Goal: Task Accomplishment & Management: Use online tool/utility

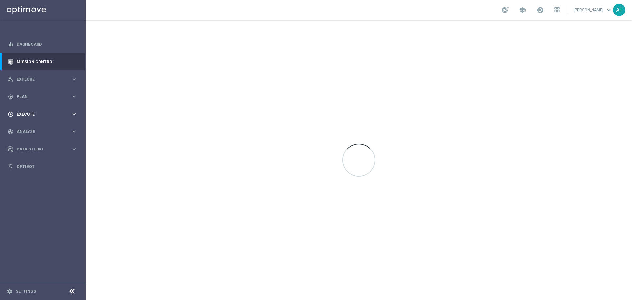
click at [44, 114] on span "Execute" at bounding box center [44, 114] width 54 height 4
click at [38, 126] on link "Campaign Builder" at bounding box center [42, 127] width 51 height 5
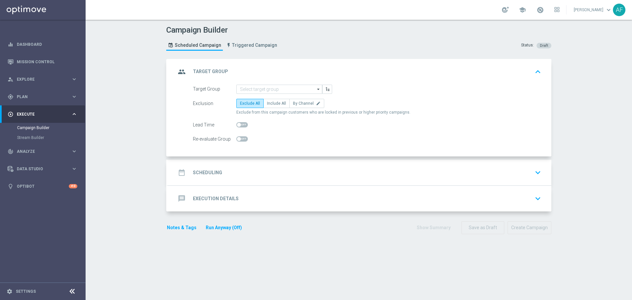
drag, startPoint x: 279, startPoint y: 196, endPoint x: 289, endPoint y: 187, distance: 13.5
click at [281, 196] on div "message Execution Details keyboard_arrow_down" at bounding box center [359, 198] width 367 height 13
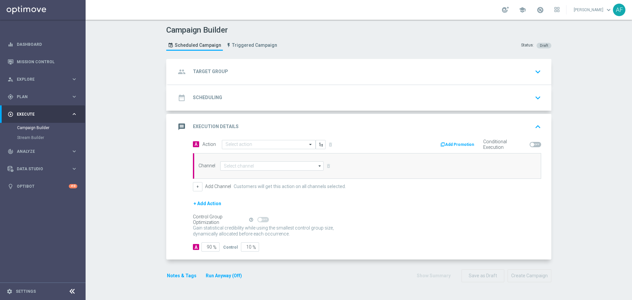
click at [532, 145] on span at bounding box center [535, 144] width 12 height 5
click at [532, 145] on input "checkbox" at bounding box center [535, 144] width 12 height 5
checkbox input "true"
click at [463, 144] on button "Add Promotion" at bounding box center [458, 144] width 37 height 7
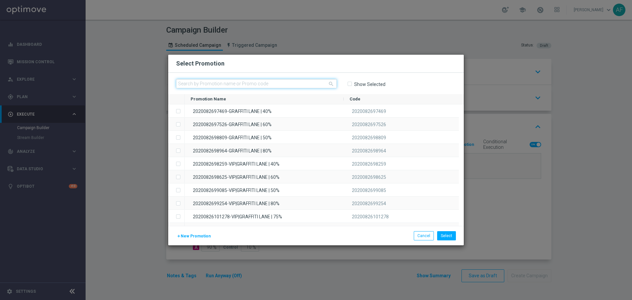
click at [305, 86] on input "text" at bounding box center [256, 83] width 161 height 9
click at [272, 82] on input "text" at bounding box center [256, 83] width 161 height 9
paste input "20250826245940"
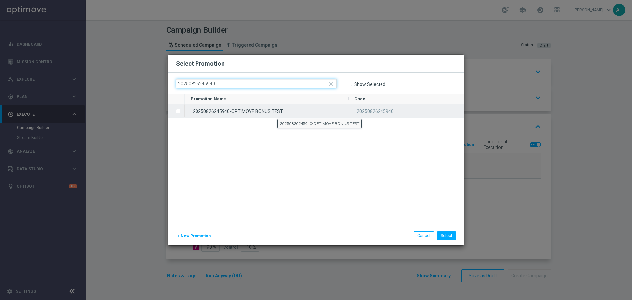
type input "20250826245940"
click at [277, 113] on div "20250826245940-OPTIMOVE BONUS TEST" at bounding box center [267, 110] width 164 height 13
click at [277, 112] on div "20250826245940-OPTIMOVE BONUS TEST" at bounding box center [267, 110] width 164 height 13
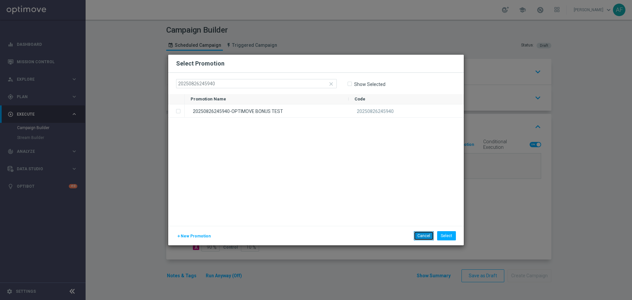
click at [424, 235] on button "Cancel" at bounding box center [424, 235] width 20 height 9
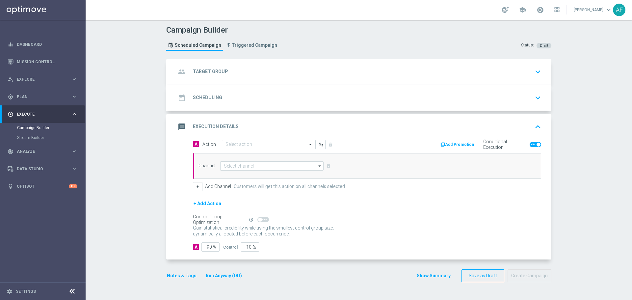
click at [456, 144] on button "Add Promotion" at bounding box center [458, 144] width 37 height 7
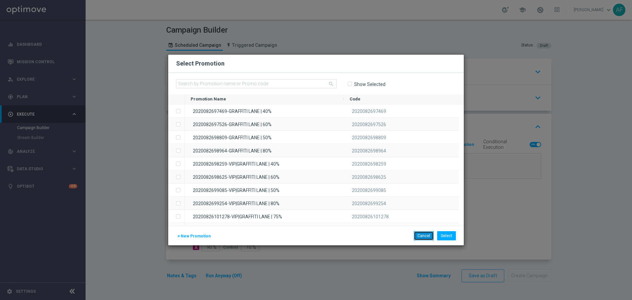
click at [425, 236] on button "Cancel" at bounding box center [424, 235] width 20 height 9
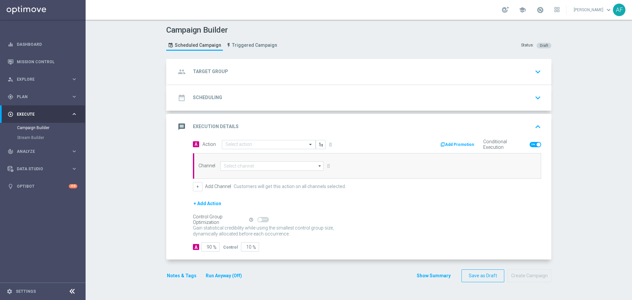
click at [455, 143] on button "Add Promotion" at bounding box center [458, 144] width 37 height 7
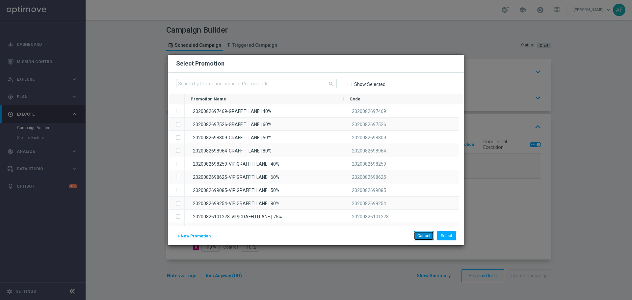
click at [421, 236] on button "Cancel" at bounding box center [424, 235] width 20 height 9
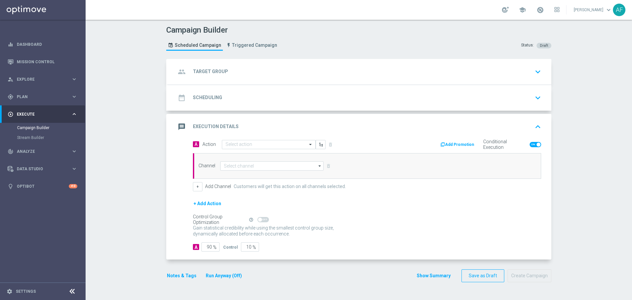
click at [452, 145] on button "Add Promotion" at bounding box center [458, 144] width 37 height 7
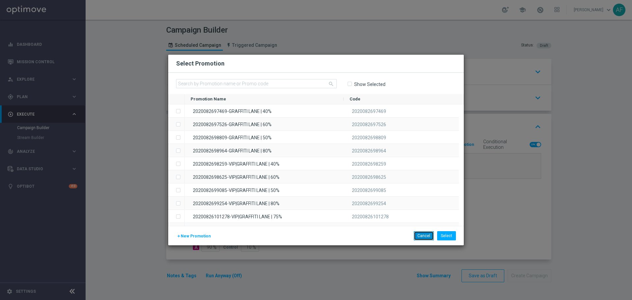
drag, startPoint x: 423, startPoint y: 234, endPoint x: 422, endPoint y: 229, distance: 5.3
click at [423, 234] on button "Cancel" at bounding box center [424, 235] width 20 height 9
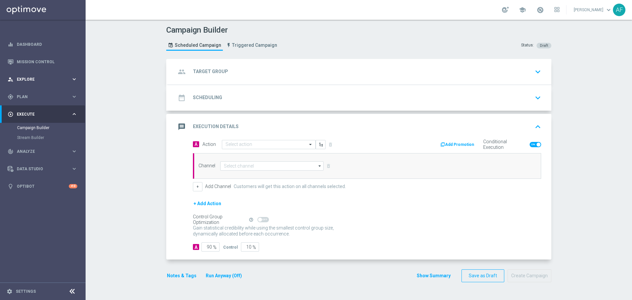
click at [46, 80] on span "Explore" at bounding box center [44, 79] width 54 height 4
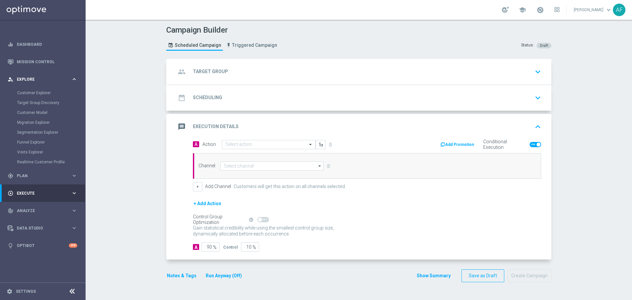
click at [38, 81] on span "Explore" at bounding box center [44, 79] width 54 height 4
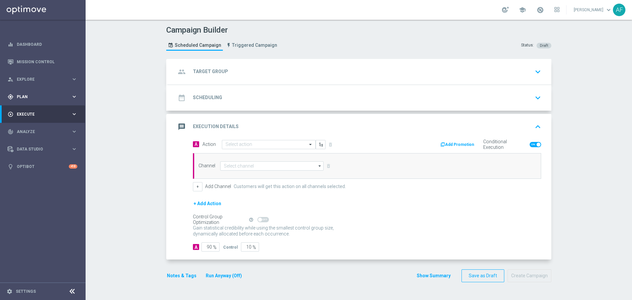
click at [39, 98] on span "Plan" at bounding box center [44, 97] width 54 height 4
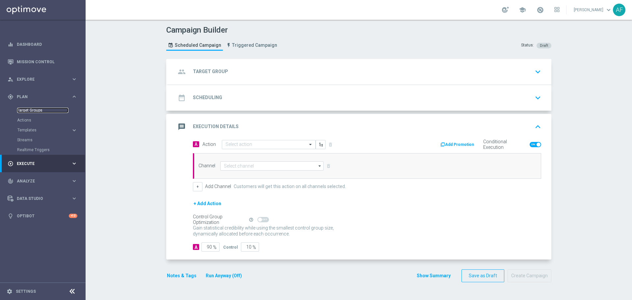
click at [36, 109] on link "Target Groups" at bounding box center [42, 110] width 51 height 5
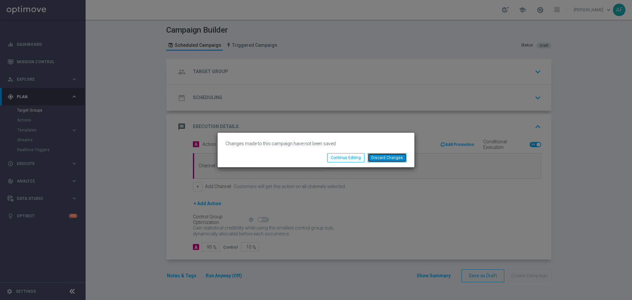
click at [397, 159] on button "Discard Changes" at bounding box center [386, 157] width 39 height 9
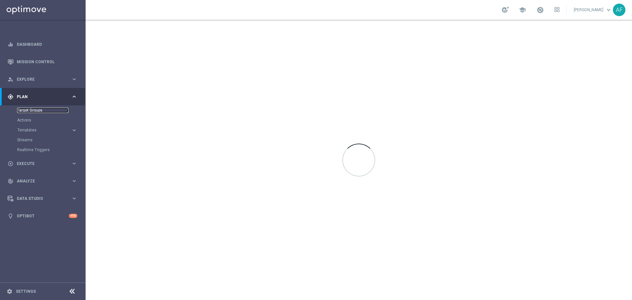
click at [38, 110] on link "Target Groups" at bounding box center [42, 110] width 51 height 5
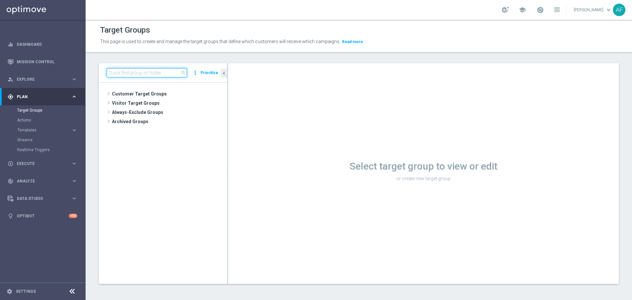
click at [157, 74] on input at bounding box center [147, 72] width 80 height 9
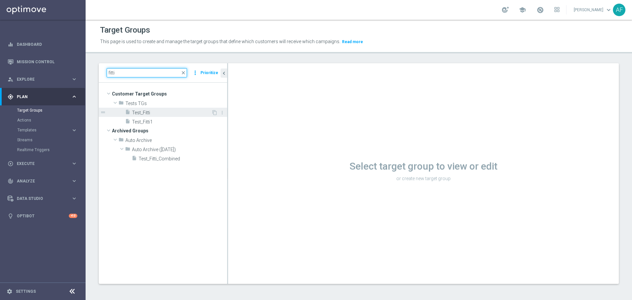
type input "fitti"
click at [174, 113] on span "Test_Fitti" at bounding box center [171, 113] width 79 height 6
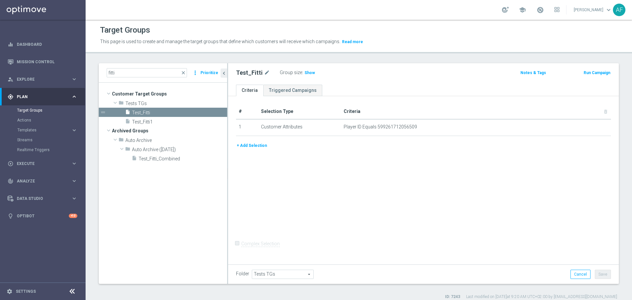
click at [254, 144] on button "+ Add Selection" at bounding box center [252, 145] width 32 height 7
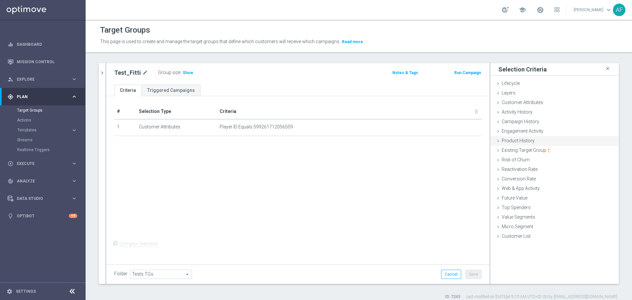
click at [518, 142] on span "Product History" at bounding box center [517, 140] width 33 height 5
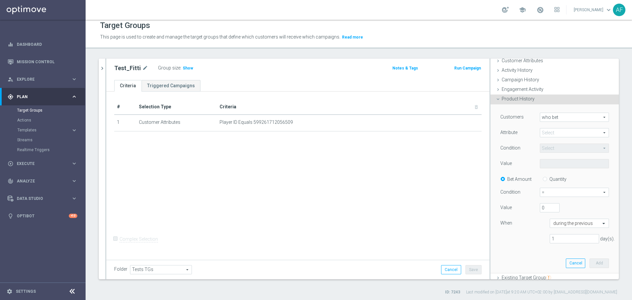
scroll to position [6, 0]
click at [562, 114] on span "who bet" at bounding box center [574, 116] width 68 height 9
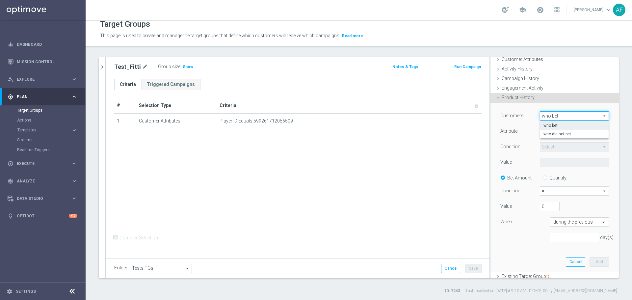
click at [604, 118] on div "Customers who bet who bet arrow_drop_down search who bet who did not bet Attrib…" at bounding box center [554, 187] width 128 height 169
click at [559, 115] on span "who bet" at bounding box center [574, 116] width 68 height 9
click at [605, 120] on div "Customers who bet who bet arrow_drop_down search who bet who did not bet Attrib…" at bounding box center [554, 186] width 128 height 169
click at [569, 116] on span "who bet" at bounding box center [574, 115] width 68 height 9
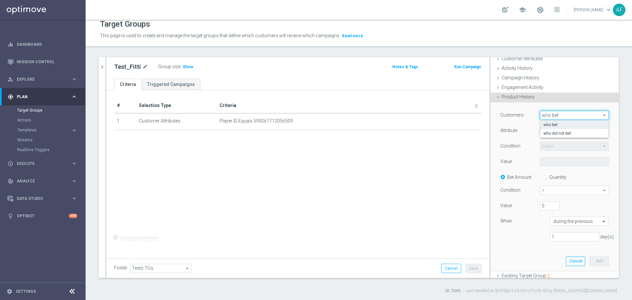
click at [574, 123] on span "who bet" at bounding box center [574, 124] width 62 height 5
click at [571, 131] on span at bounding box center [574, 130] width 68 height 9
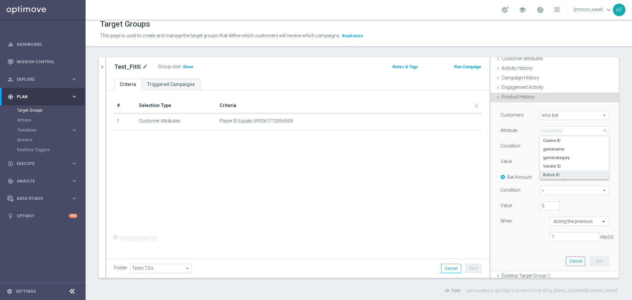
click at [559, 173] on span "Bonus ID" at bounding box center [574, 174] width 63 height 5
type input "Bonus ID"
type input "Equals"
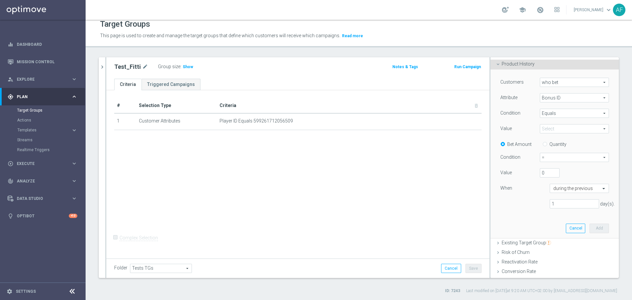
click at [569, 112] on span "Equals" at bounding box center [574, 113] width 68 height 9
click at [606, 131] on div "Customers who bet who bet arrow_drop_down search Attribute Bonus ID Bonus ID ar…" at bounding box center [554, 153] width 128 height 169
click at [562, 127] on span at bounding box center [574, 128] width 68 height 9
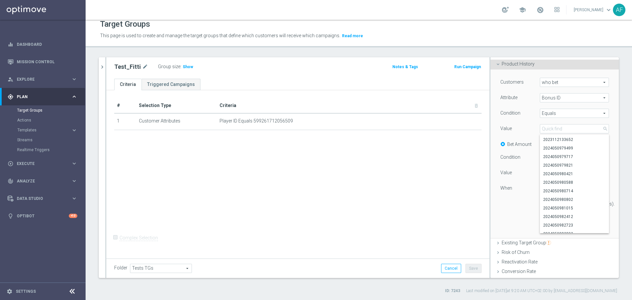
scroll to position [0, 0]
click at [565, 127] on input "search" at bounding box center [574, 128] width 69 height 9
paste input "20250826245940"
type input "20250826245940"
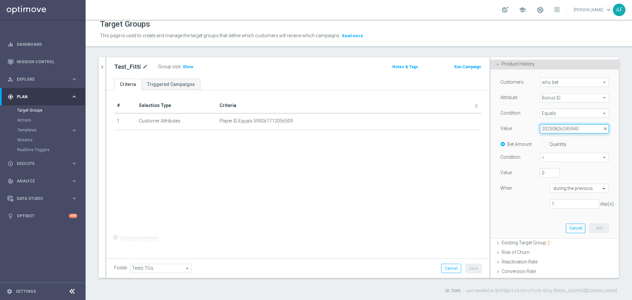
drag, startPoint x: 574, startPoint y: 128, endPoint x: 534, endPoint y: 129, distance: 39.5
click at [540, 129] on input "20250826245940" at bounding box center [574, 128] width 69 height 9
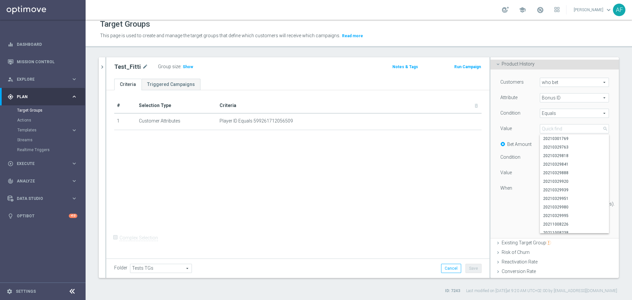
click at [526, 122] on div "Customers who bet who bet arrow_drop_down search Attribute Bonus ID Bonus ID ar…" at bounding box center [554, 146] width 109 height 136
click at [568, 129] on span at bounding box center [574, 128] width 68 height 9
click at [562, 128] on input "search" at bounding box center [574, 128] width 69 height 9
paste input "20250826245940"
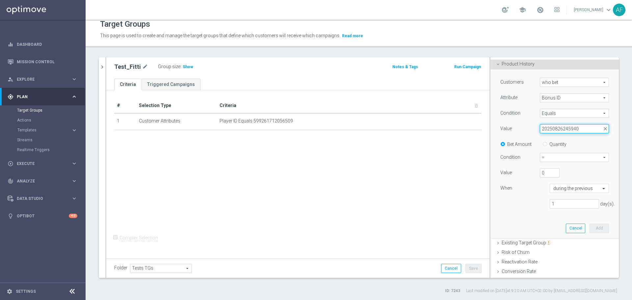
drag, startPoint x: 571, startPoint y: 130, endPoint x: 526, endPoint y: 127, distance: 45.5
click at [526, 127] on div "Value Select arrow_drop_down 20250826245940 close" at bounding box center [554, 129] width 118 height 11
type input "20250826245940"
click at [546, 129] on span at bounding box center [574, 128] width 68 height 9
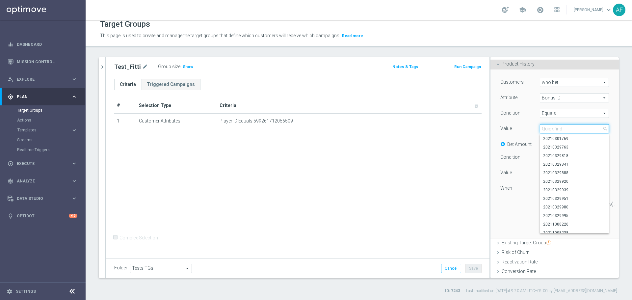
click at [550, 128] on input "search" at bounding box center [574, 128] width 69 height 9
click at [565, 129] on input "search" at bounding box center [574, 128] width 69 height 9
click at [41, 165] on span "Execute" at bounding box center [44, 164] width 54 height 4
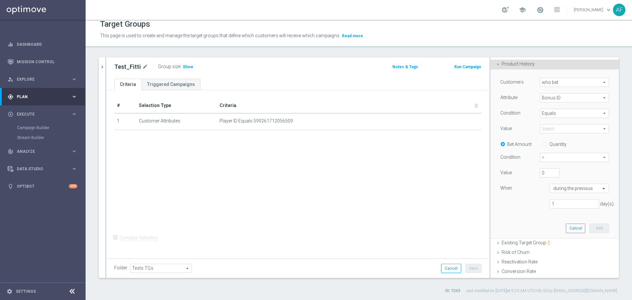
click at [544, 143] on input "Quantity" at bounding box center [546, 143] width 4 height 4
radio input "true"
click at [513, 144] on label "Bet Amount" at bounding box center [519, 144] width 24 height 6
click at [506, 144] on input "Bet Amount" at bounding box center [504, 143] width 4 height 4
radio input "true"
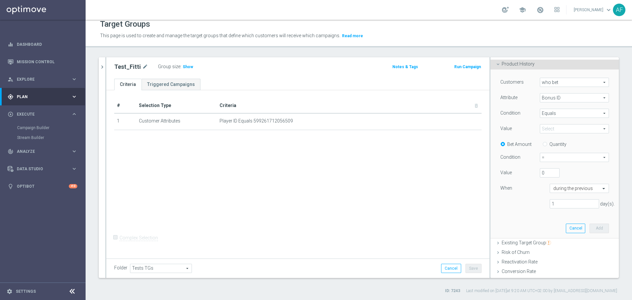
click at [543, 145] on div "Quantity" at bounding box center [551, 143] width 29 height 8
click at [544, 144] on input "Quantity" at bounding box center [546, 143] width 4 height 4
radio input "true"
drag, startPoint x: 511, startPoint y: 143, endPoint x: 530, endPoint y: 143, distance: 18.8
click at [512, 143] on label "Bet Amount" at bounding box center [519, 144] width 24 height 6
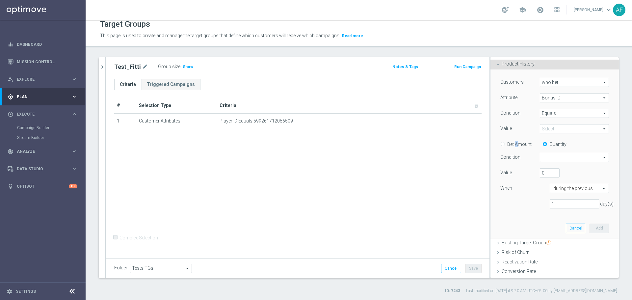
click at [502, 144] on input "Bet Amount" at bounding box center [504, 143] width 4 height 4
radio input "true"
click at [544, 143] on input "Quantity" at bounding box center [546, 143] width 4 height 4
radio input "true"
click at [502, 143] on input "Bet Amount" at bounding box center [504, 143] width 4 height 4
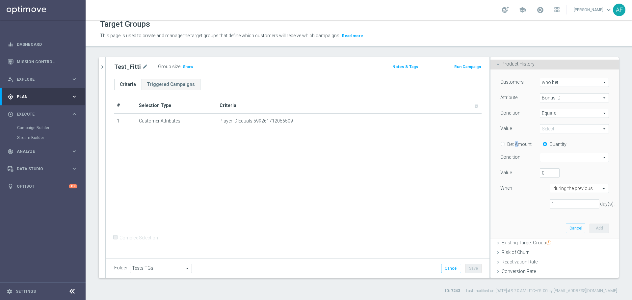
radio input "true"
click at [544, 145] on input "Quantity" at bounding box center [546, 143] width 4 height 4
radio input "true"
click at [502, 144] on input "Bet Amount" at bounding box center [504, 143] width 4 height 4
radio input "true"
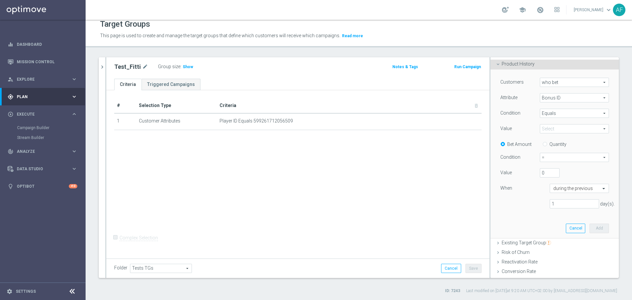
click at [527, 153] on div "Condition" at bounding box center [514, 158] width 39 height 11
click at [547, 130] on span at bounding box center [574, 128] width 68 height 9
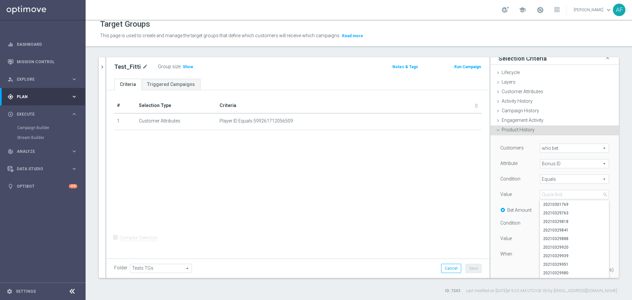
scroll to position [71, 0]
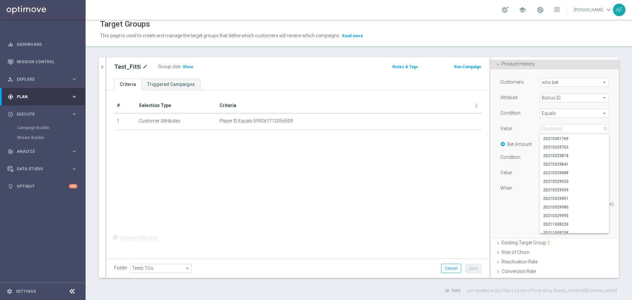
click at [604, 138] on div "Customers who bet who bet arrow_drop_down search Attribute Bonus ID Bonus ID ar…" at bounding box center [554, 153] width 128 height 169
click at [574, 129] on span at bounding box center [574, 128] width 68 height 9
click at [603, 130] on div "Select arrow_drop_down search 20210301769 20210329763 20210329818 20210329841 2…" at bounding box center [574, 128] width 79 height 9
click at [594, 128] on span at bounding box center [574, 128] width 68 height 9
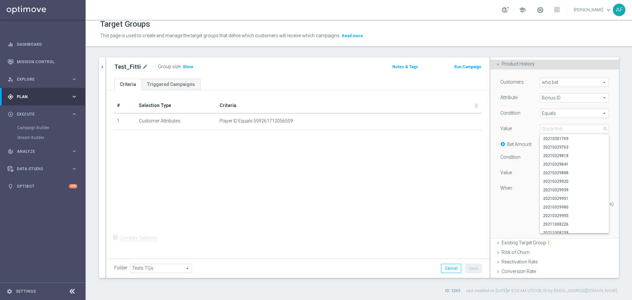
click at [604, 126] on div "Customers who bet who bet arrow_drop_down search Attribute Bonus ID Bonus ID ar…" at bounding box center [554, 153] width 128 height 169
click at [578, 126] on span at bounding box center [574, 128] width 68 height 9
click at [547, 130] on input "search" at bounding box center [574, 128] width 69 height 9
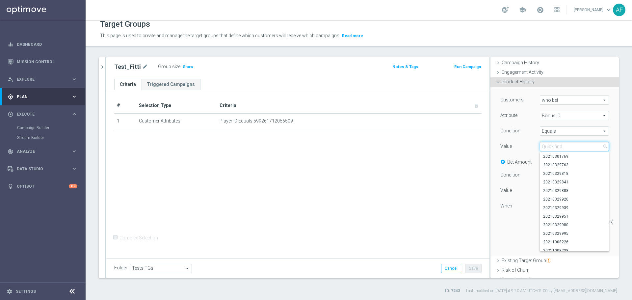
scroll to position [38, 0]
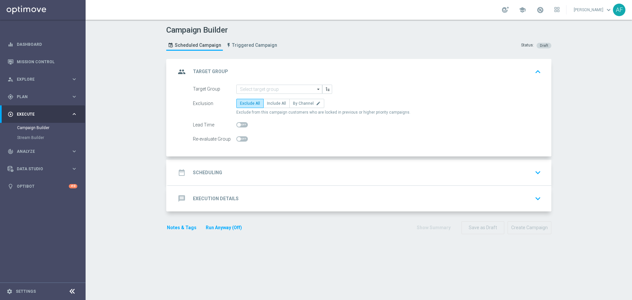
click at [298, 168] on div "date_range Scheduling keyboard_arrow_down" at bounding box center [359, 172] width 367 height 13
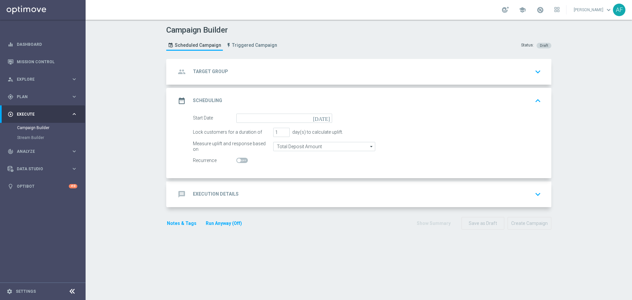
click at [296, 190] on div "message Execution Details keyboard_arrow_down" at bounding box center [359, 194] width 367 height 13
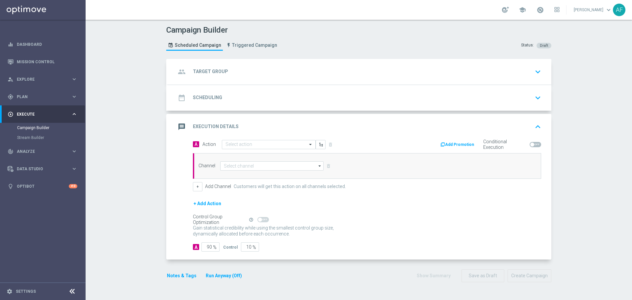
click at [531, 144] on span at bounding box center [532, 144] width 4 height 4
click at [531, 144] on input "checkbox" at bounding box center [535, 144] width 12 height 5
checkbox input "true"
click at [460, 144] on button "Add Promotion" at bounding box center [458, 144] width 37 height 7
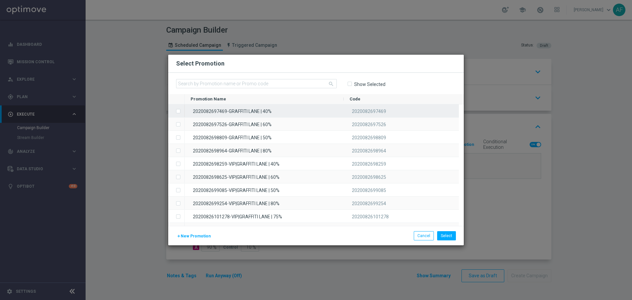
click at [179, 110] on input "Press SPACE to select this row." at bounding box center [178, 108] width 4 height 4
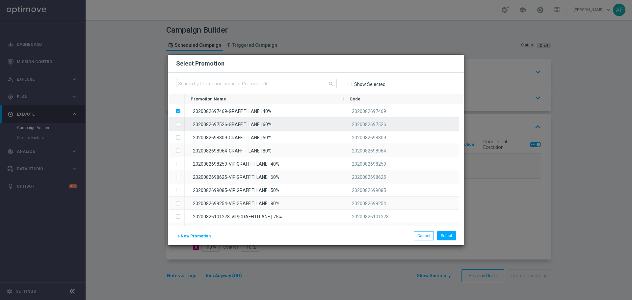
click at [179, 122] on input "Press SPACE to select this row." at bounding box center [178, 121] width 4 height 4
click at [179, 121] on input "Press SPACE to deselect this row." at bounding box center [178, 121] width 4 height 4
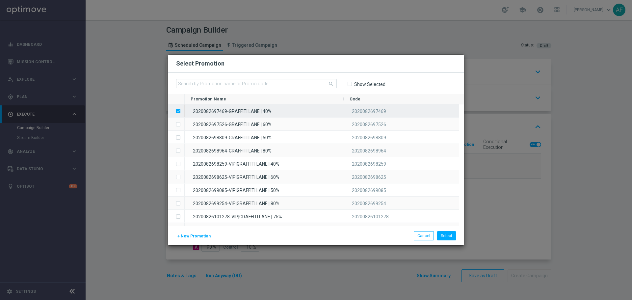
click at [182, 112] on label "Press SPACE to deselect this row." at bounding box center [183, 112] width 2 height 6
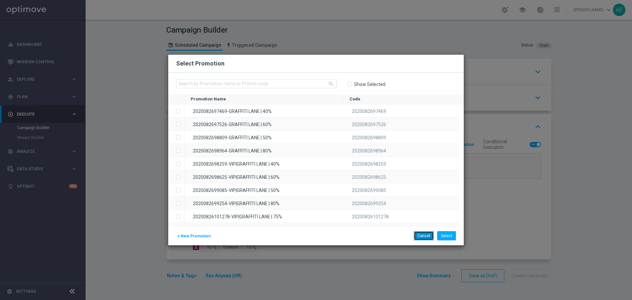
click at [425, 237] on button "Cancel" at bounding box center [424, 235] width 20 height 9
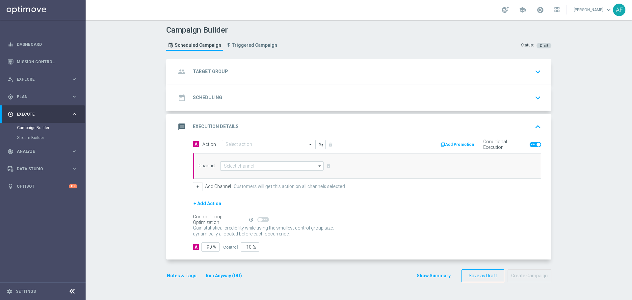
click at [463, 143] on button "Add Promotion" at bounding box center [458, 144] width 37 height 7
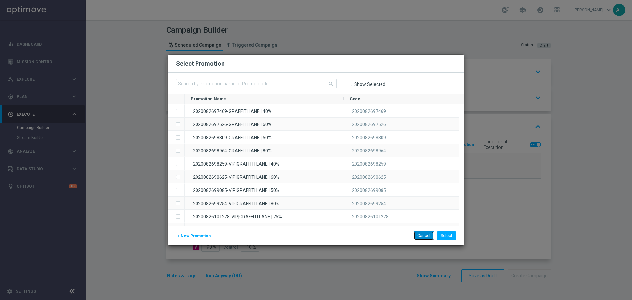
click at [426, 237] on button "Cancel" at bounding box center [424, 235] width 20 height 9
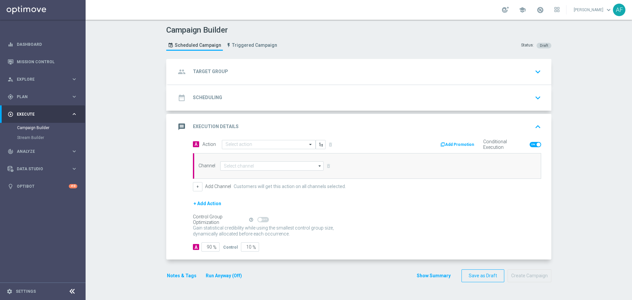
click at [449, 146] on button "Add Promotion" at bounding box center [458, 144] width 37 height 7
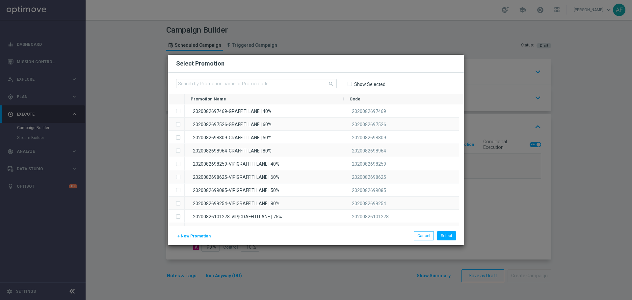
click at [442, 276] on modal-container "Select Promotion search Show Selected Promotion Name to" at bounding box center [316, 150] width 632 height 300
click at [427, 239] on button "Cancel" at bounding box center [424, 235] width 20 height 9
